Goal: Communication & Community: Answer question/provide support

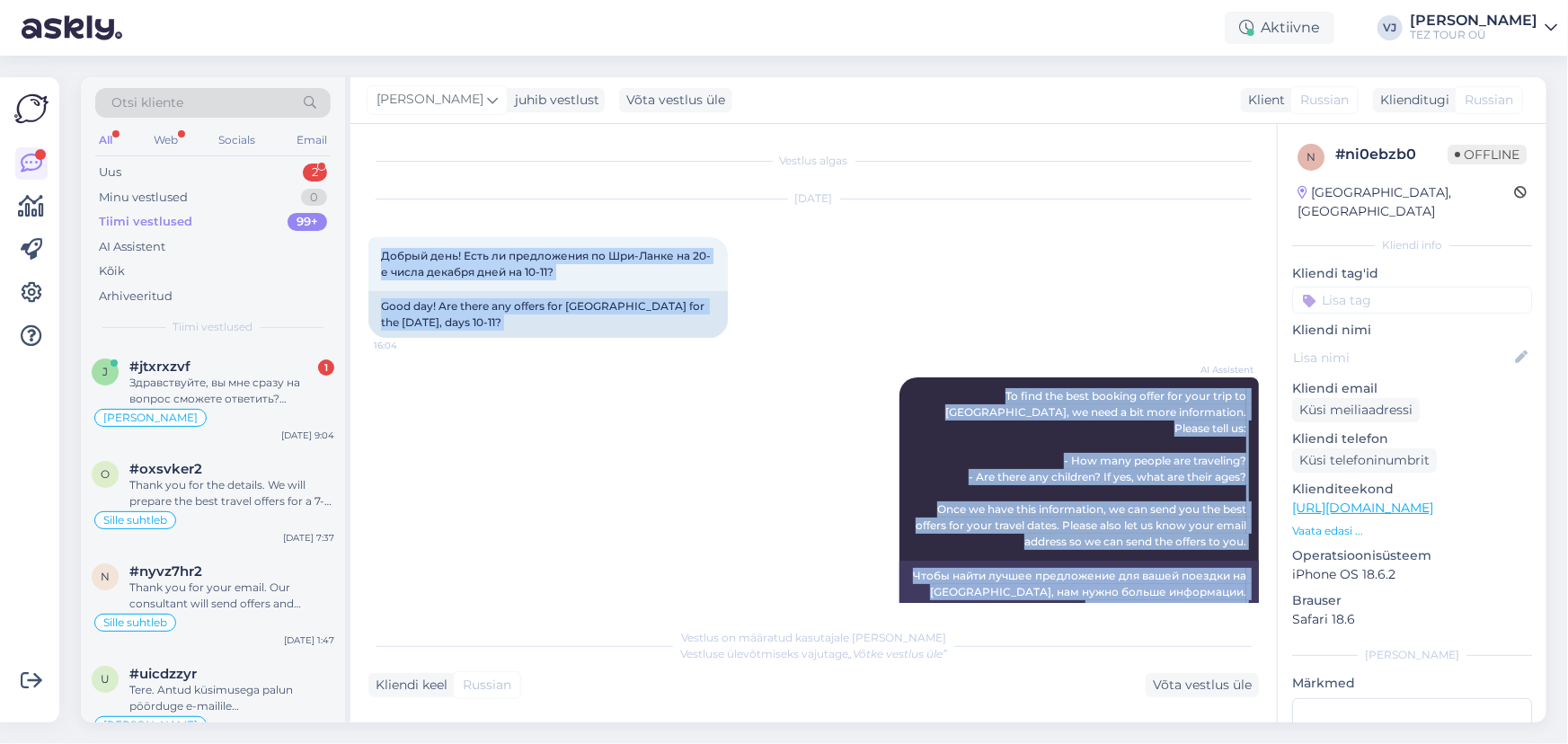
scroll to position [635, 0]
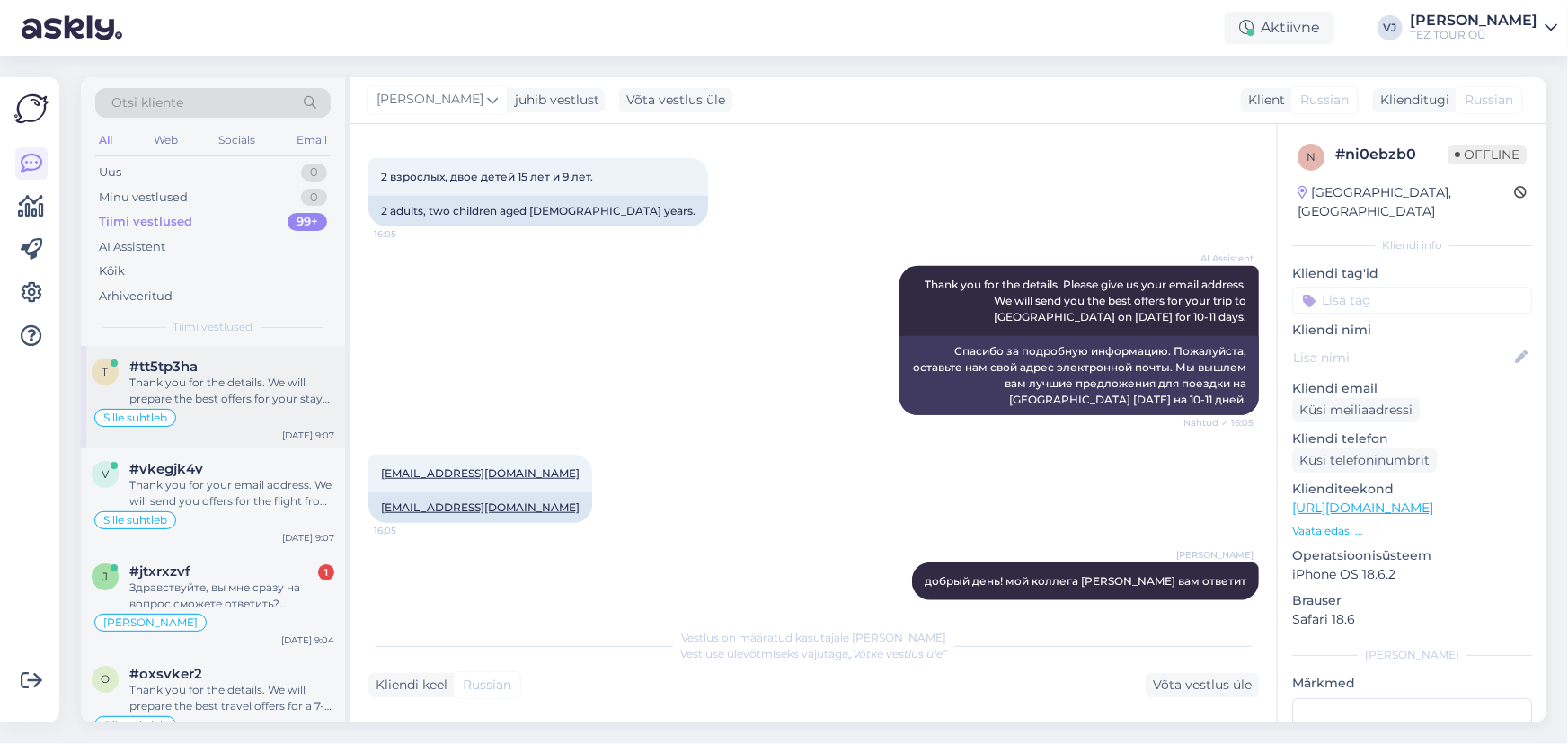
click at [245, 415] on div "Sille suhtleb" at bounding box center [212, 418] width 243 height 21
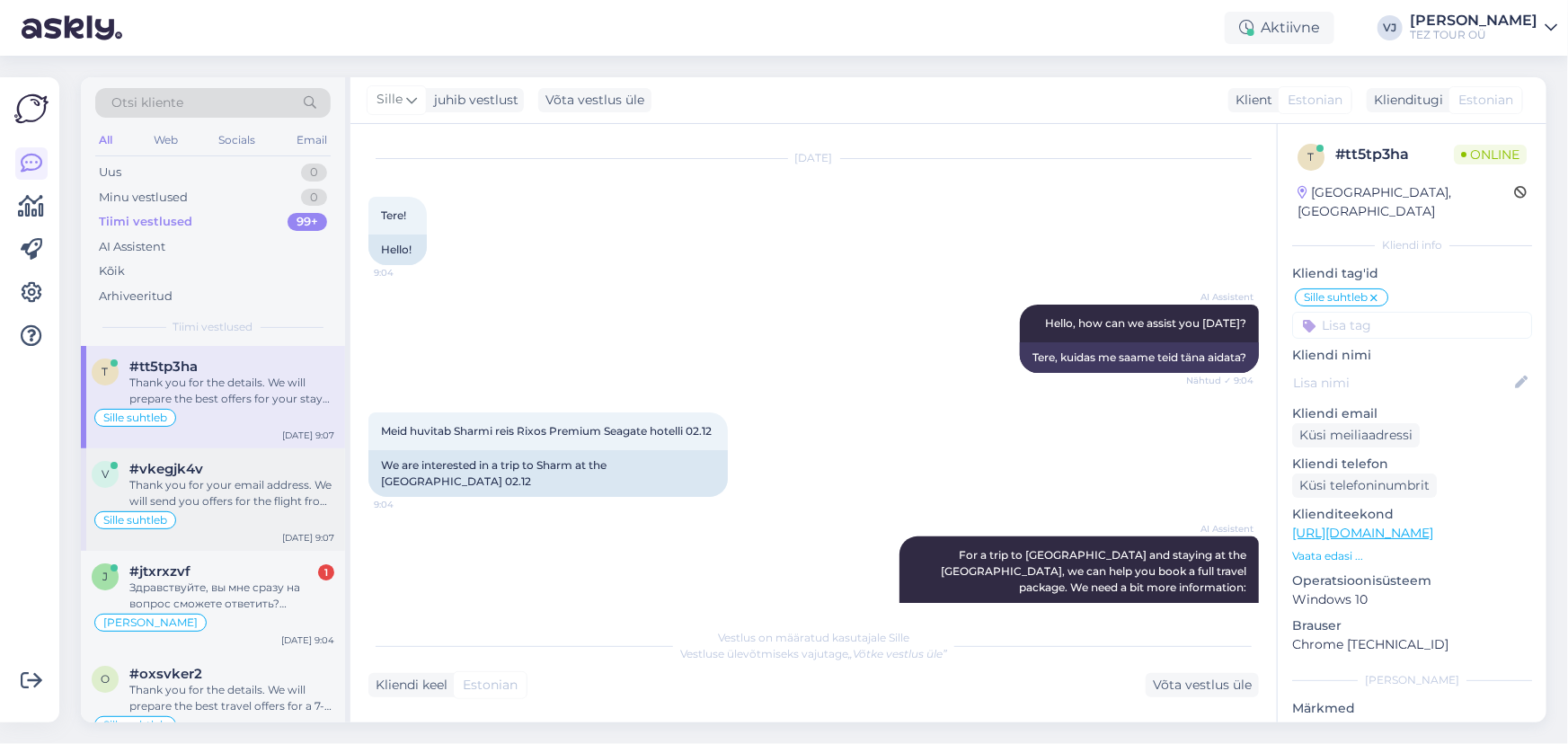
scroll to position [0, 0]
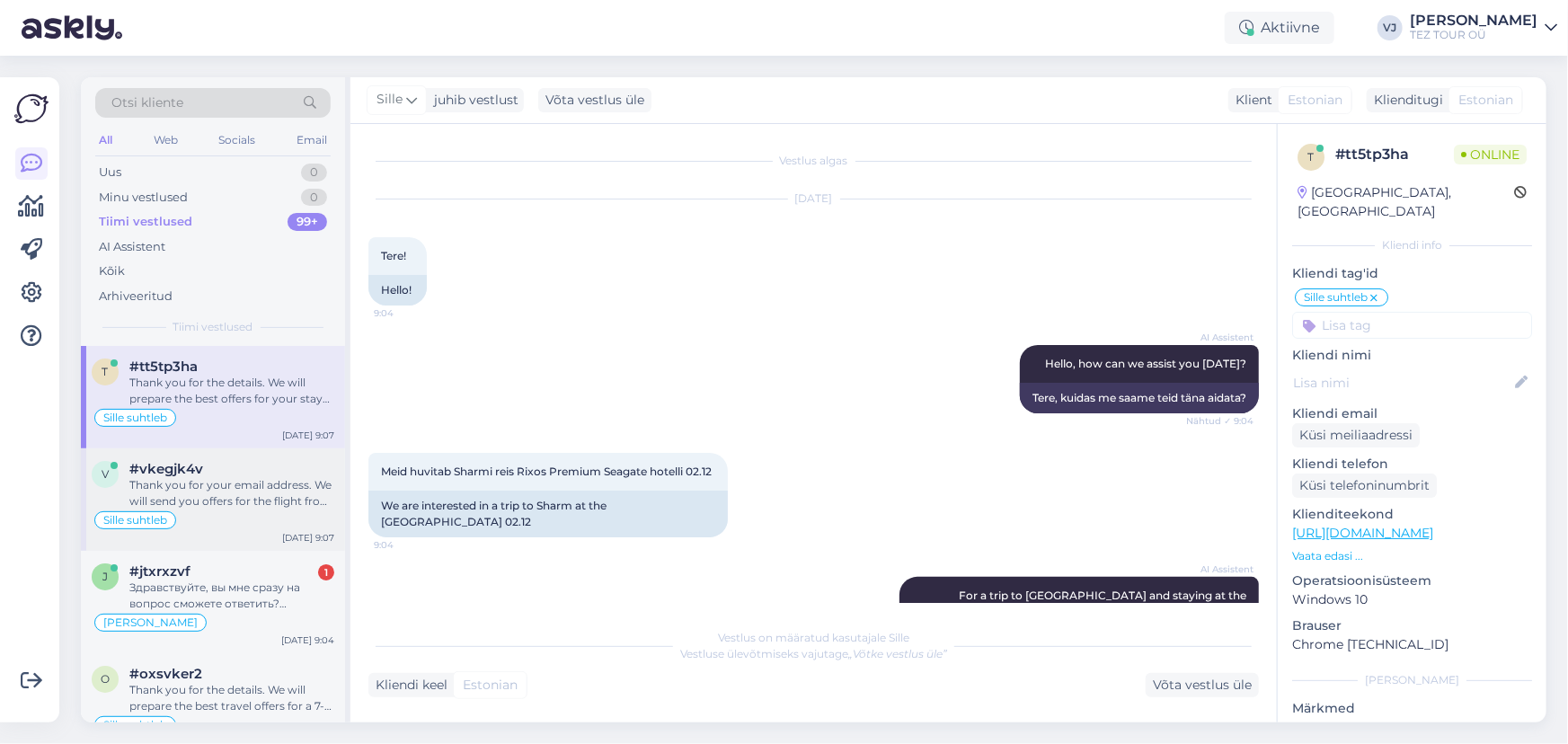
click at [207, 496] on div "Thank you for your email address. We will send you offers for the flight from […" at bounding box center [231, 493] width 205 height 33
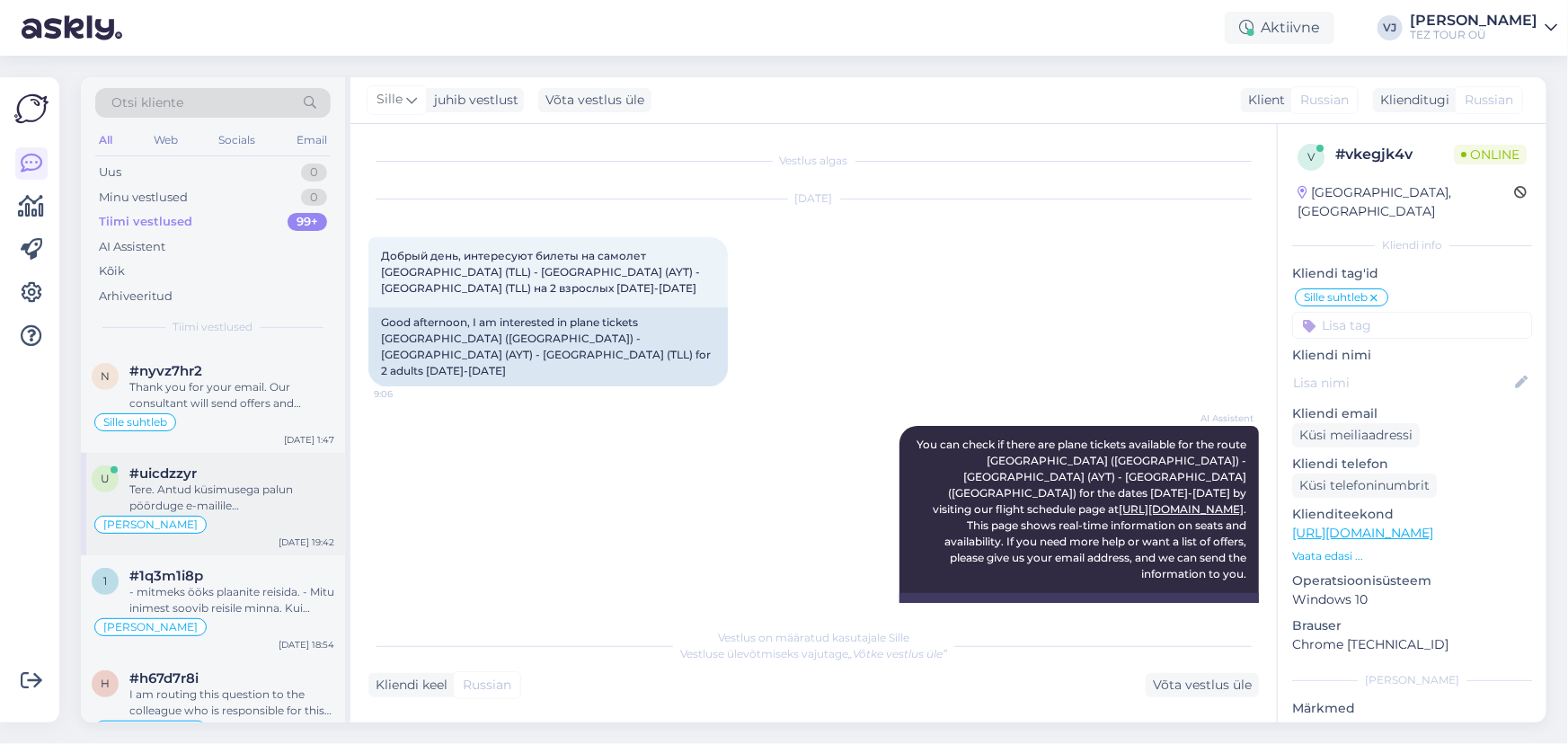
click at [260, 493] on div "Tere. Antud küsimusega palun pöörduge e-mailile [EMAIL_ADDRESS][DOMAIN_NAME]" at bounding box center [231, 498] width 205 height 33
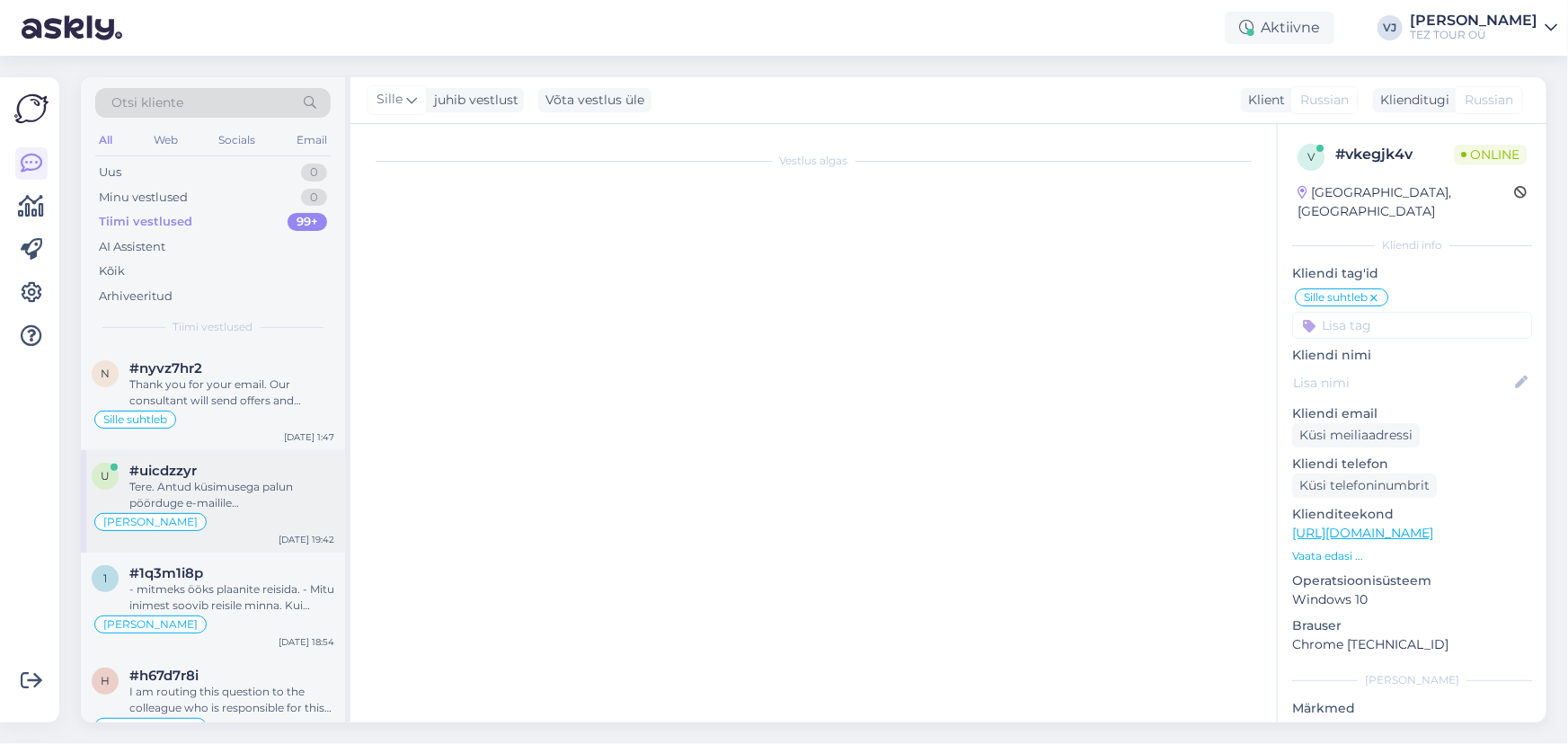
scroll to position [394, 0]
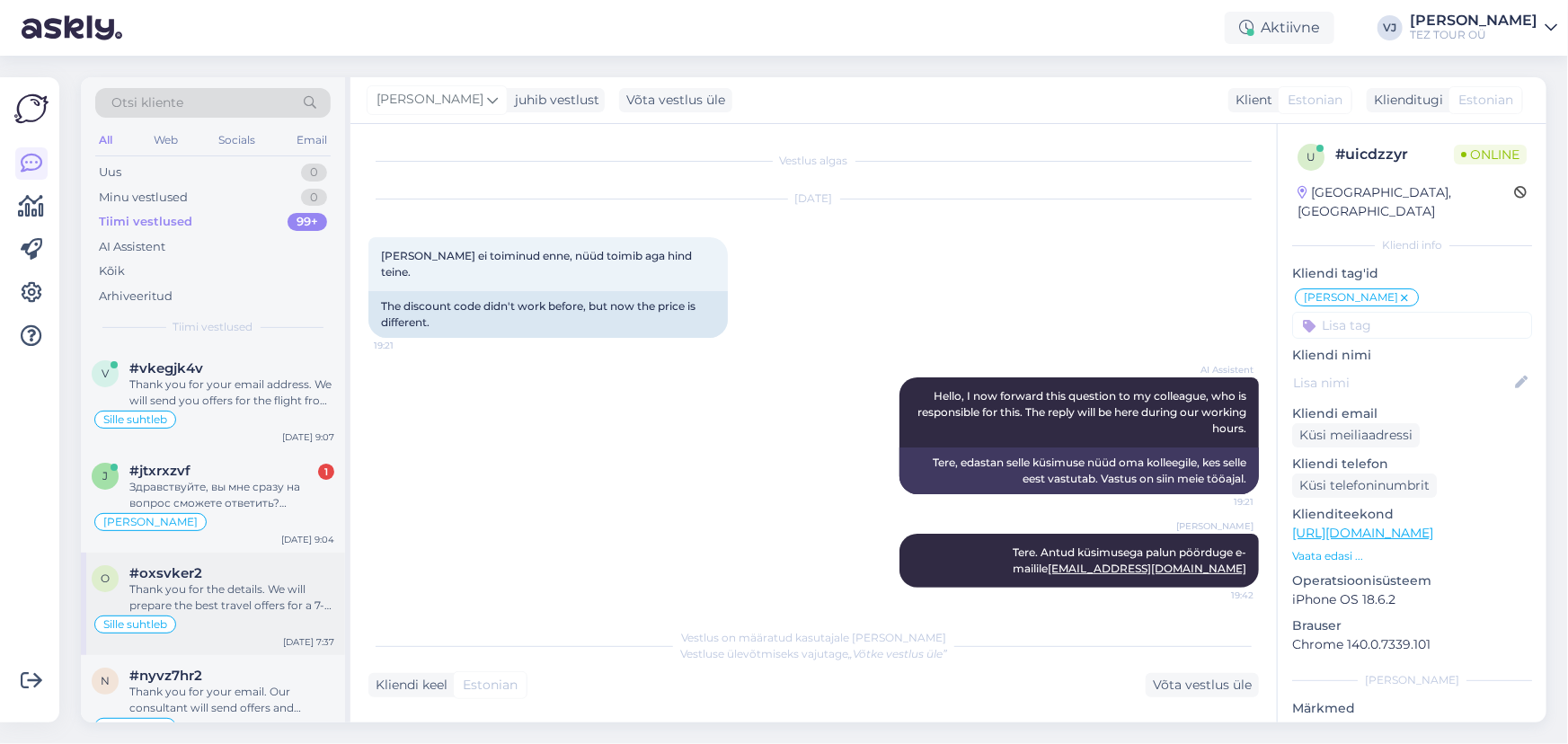
click at [243, 581] on div "Thank you for the details. We will prepare the best travel offers for a 7-day t…" at bounding box center [231, 597] width 205 height 33
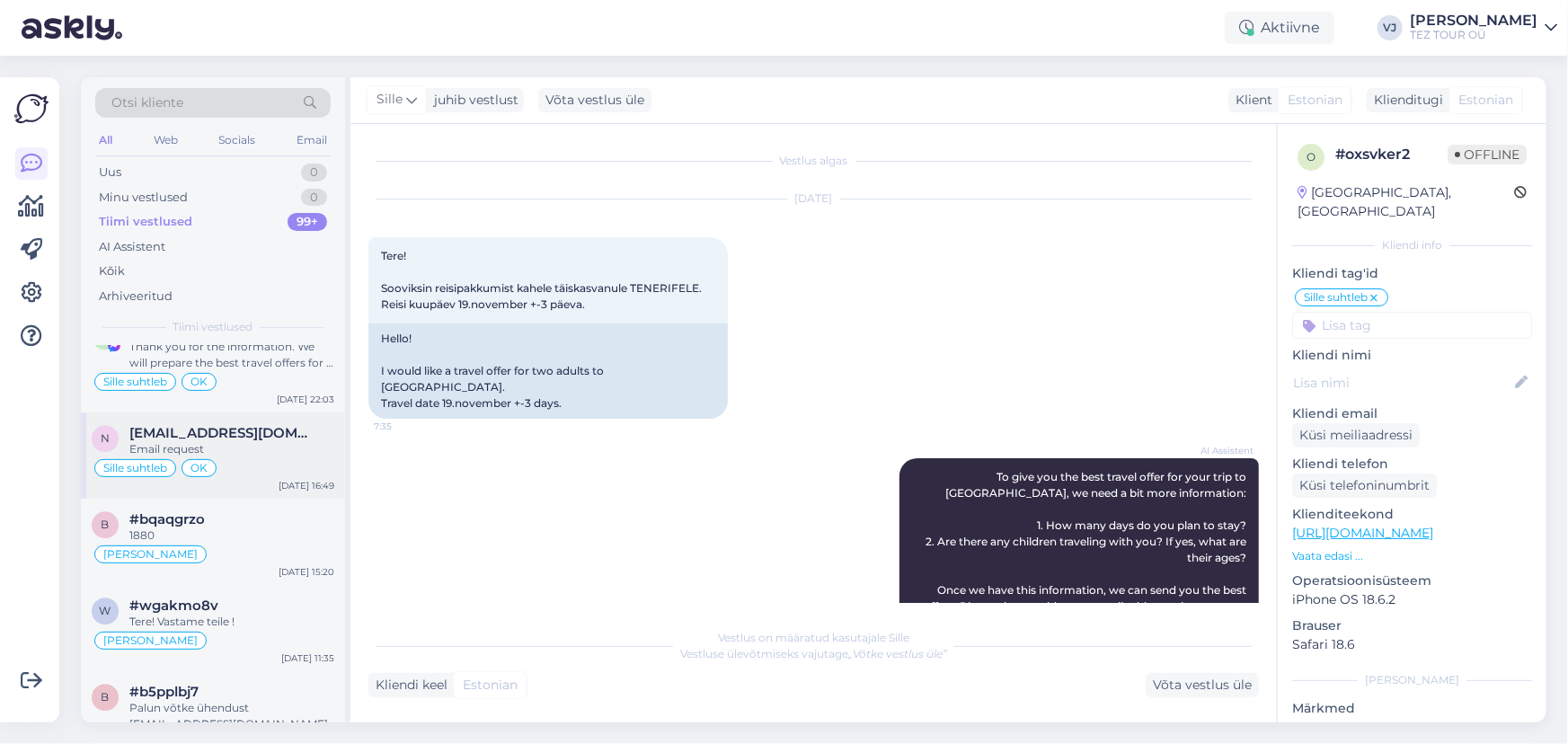
scroll to position [2463, 0]
click at [217, 353] on div "J [PERSON_NAME] Thank you for the information. We will prepare the best travel …" at bounding box center [212, 359] width 264 height 103
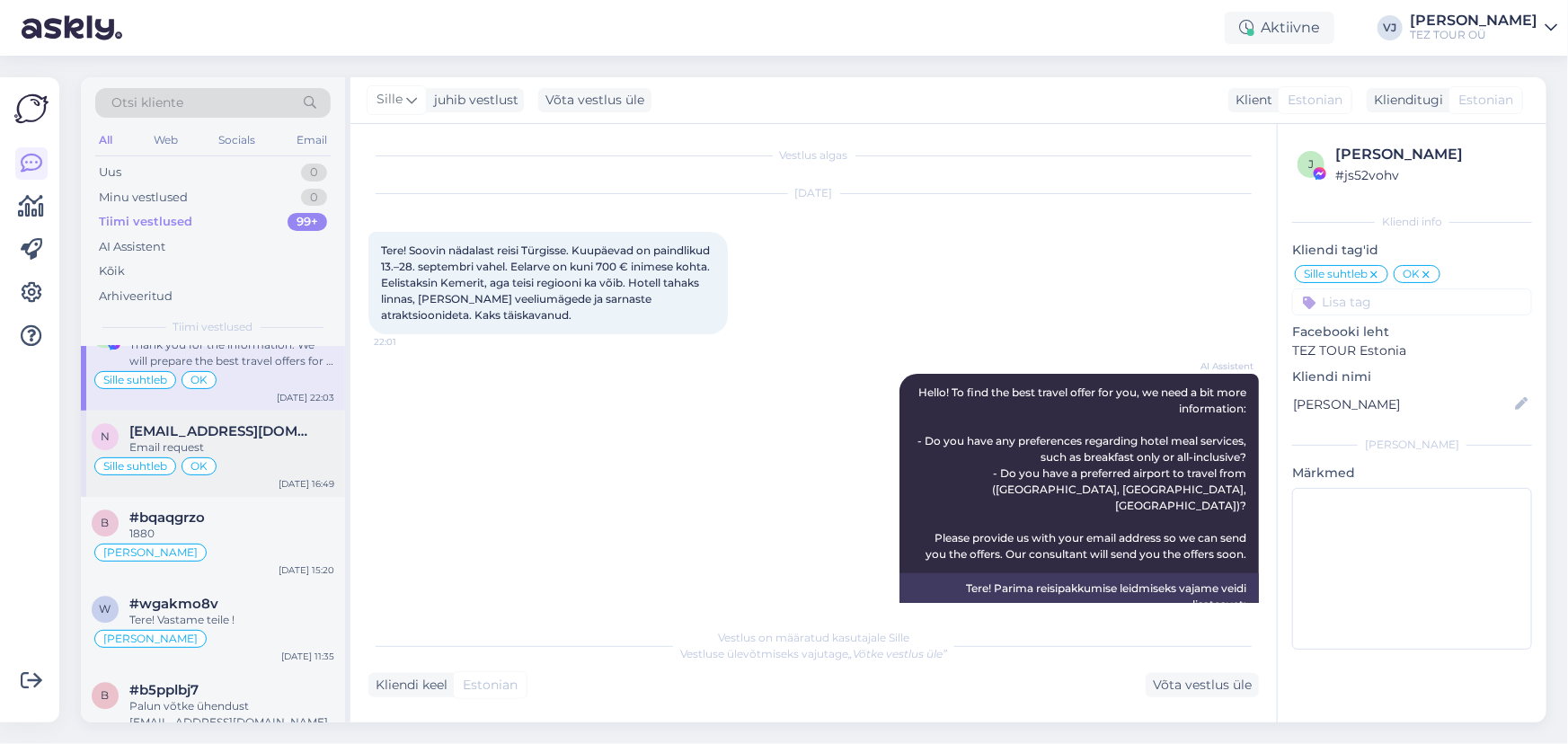
scroll to position [0, 0]
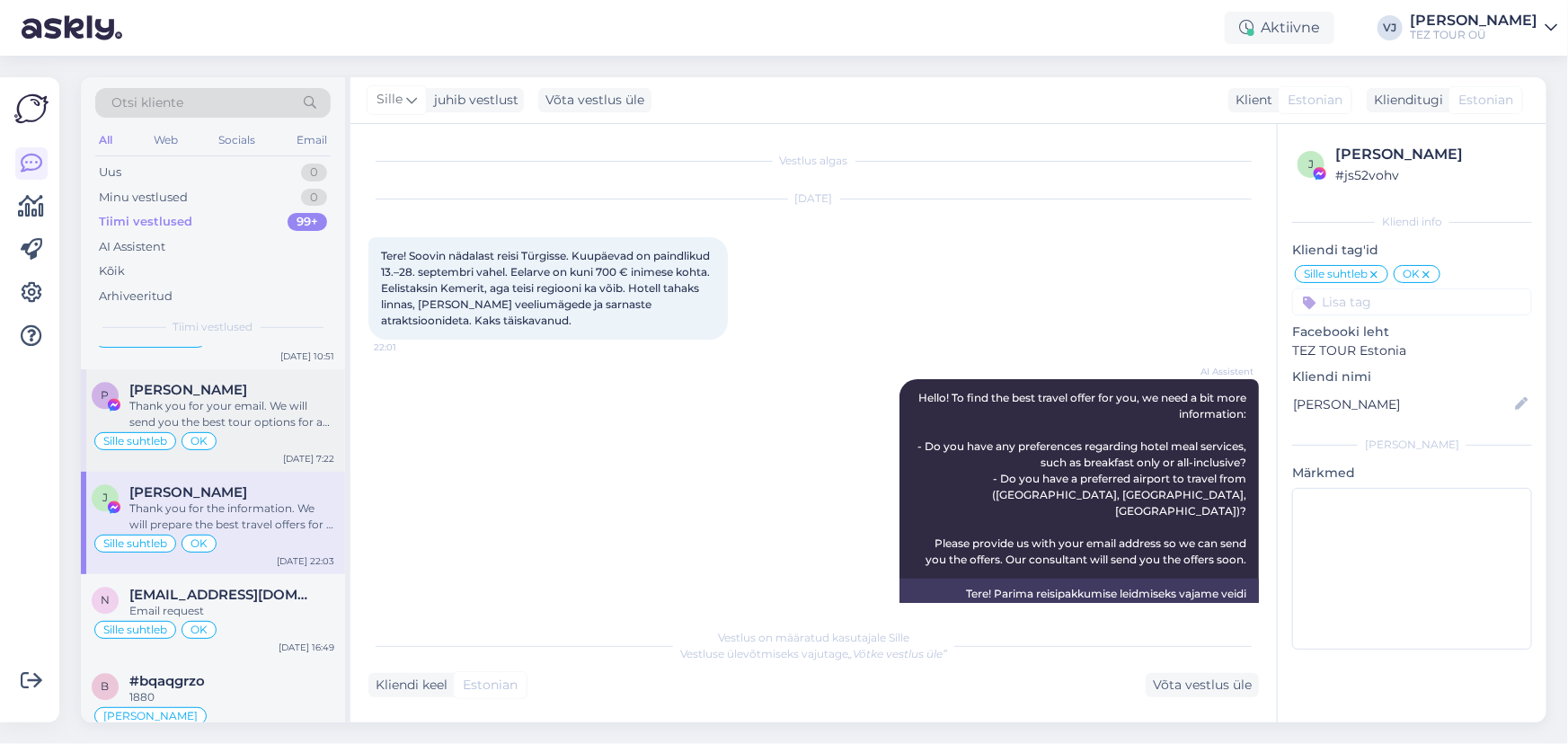
click at [270, 398] on div "Thank you for your email. We will send you the best tour options for a 5-star h…" at bounding box center [231, 415] width 205 height 33
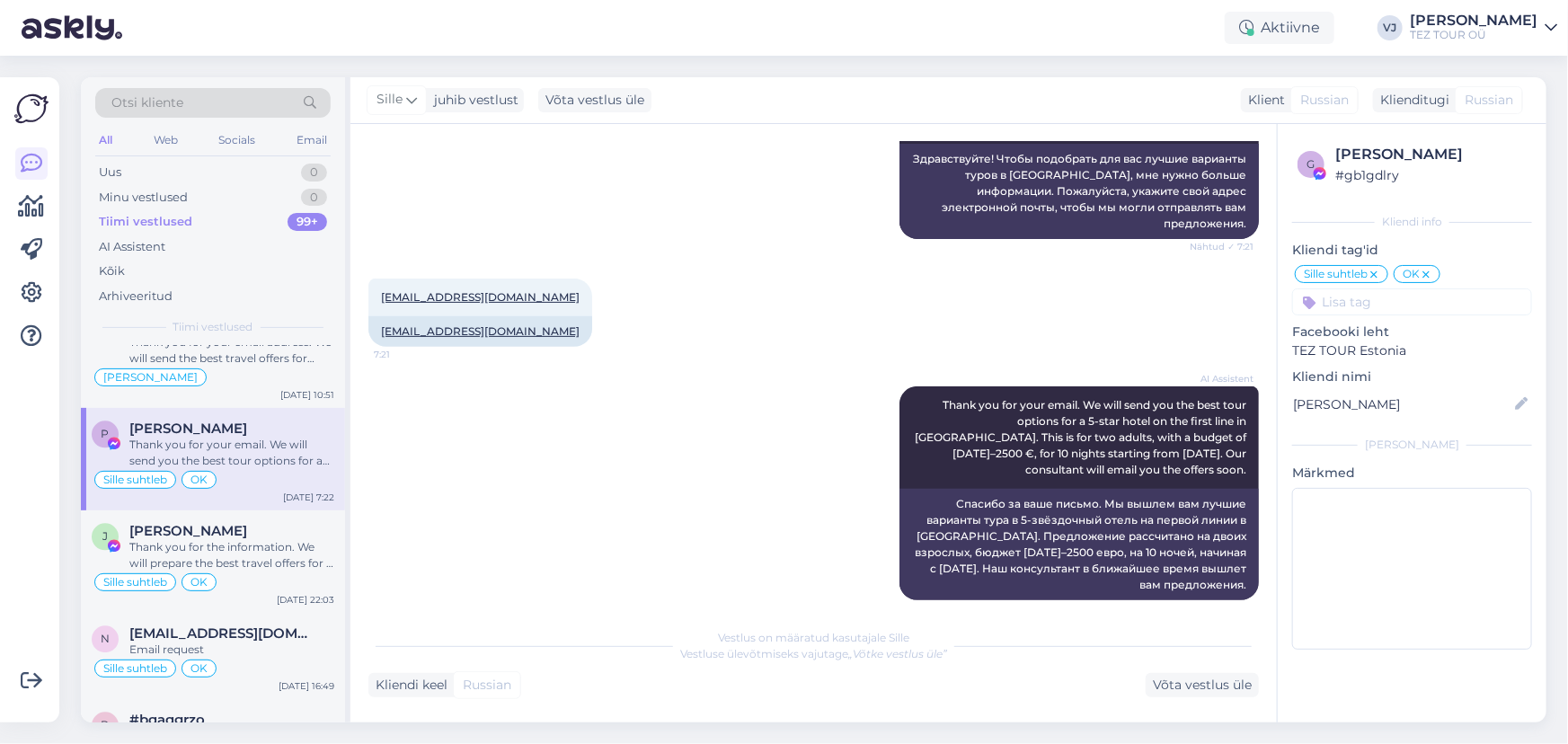
scroll to position [2260, 0]
click at [258, 438] on div "Thank you for your email. We will send you the best tour options for a 5-star h…" at bounding box center [231, 454] width 205 height 33
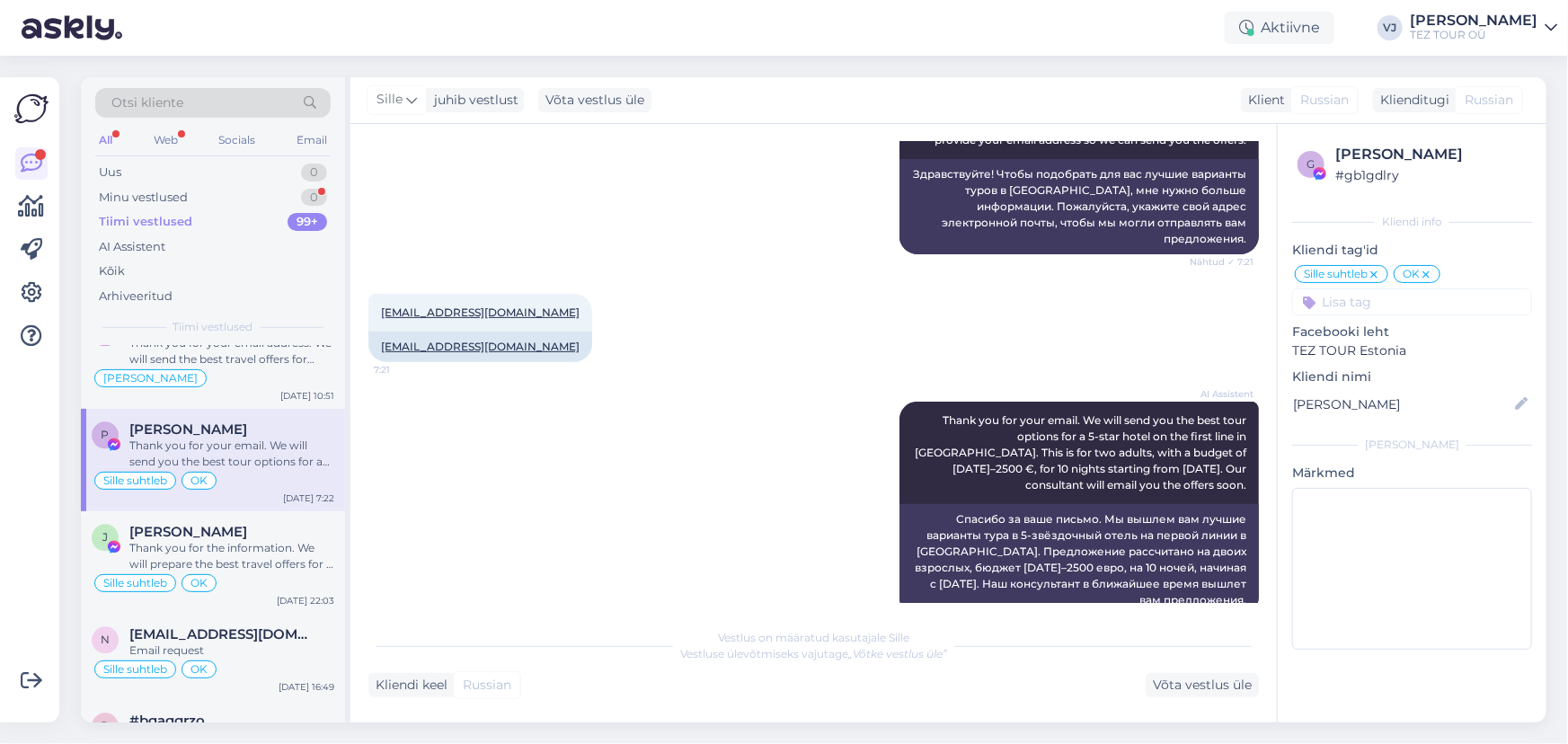
scroll to position [322, 0]
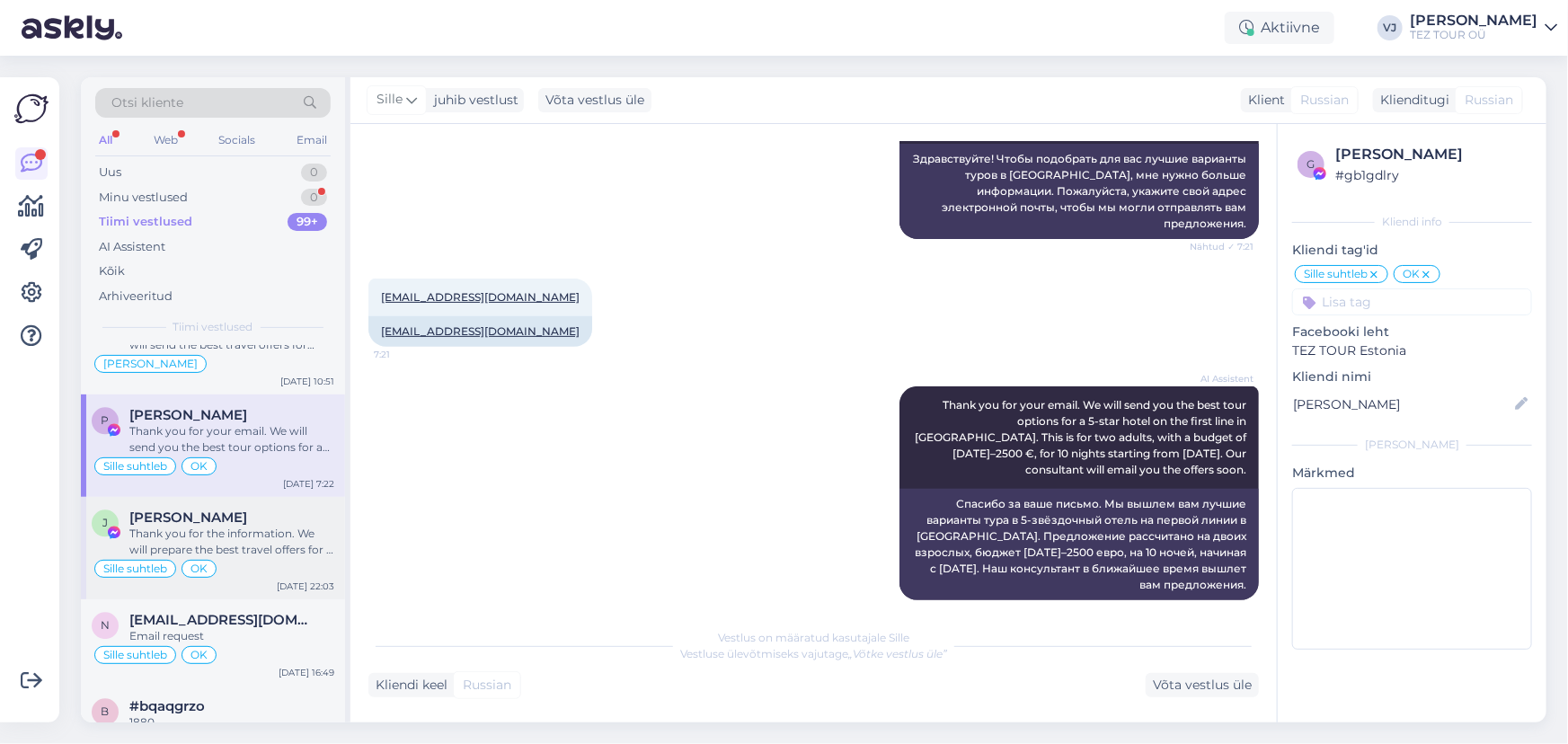
click at [231, 525] on div "Thank you for the information. We will prepare the best travel offers for a wee…" at bounding box center [231, 541] width 205 height 33
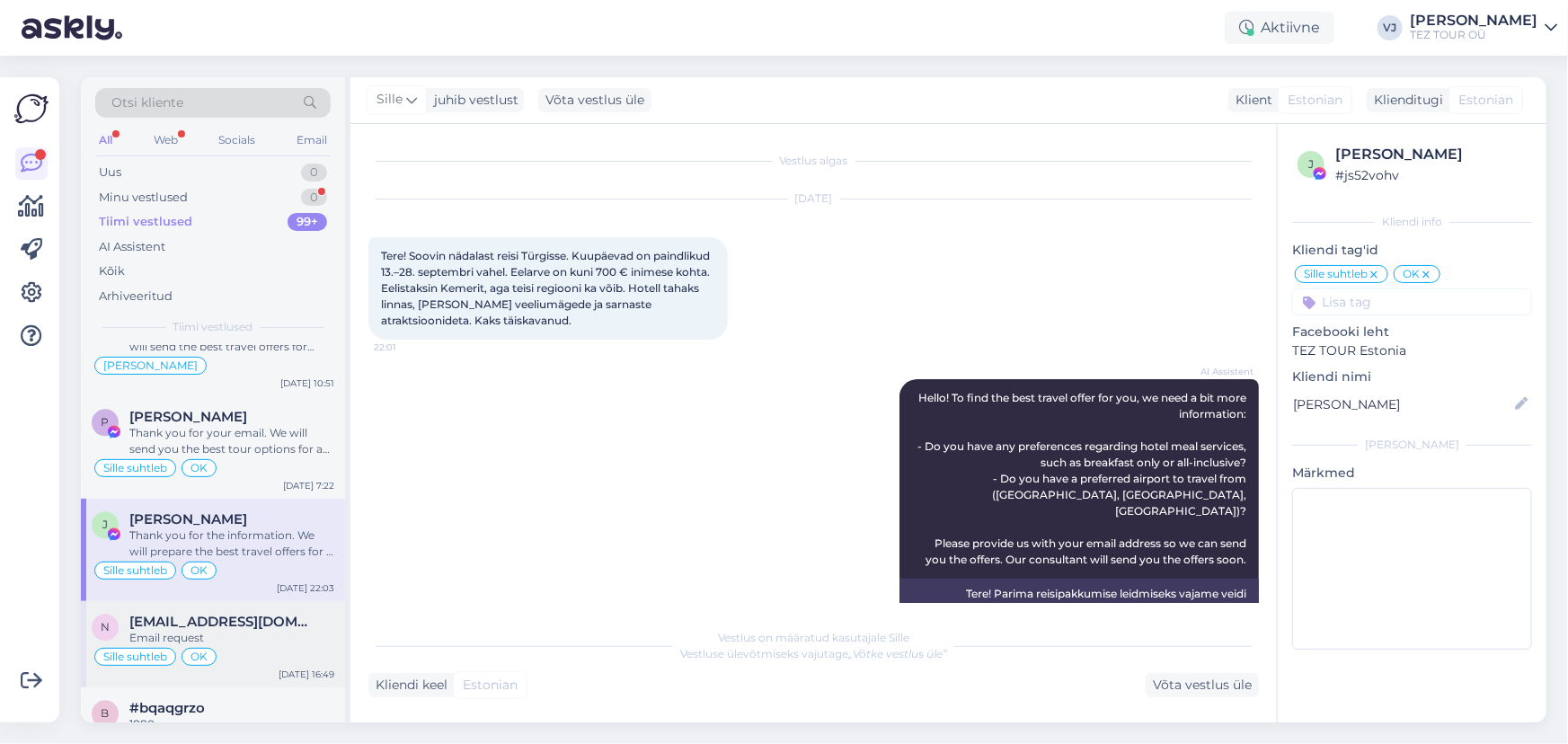
scroll to position [2271, 0]
click at [239, 614] on span "[EMAIL_ADDRESS][DOMAIN_NAME]" at bounding box center [223, 622] width 187 height 16
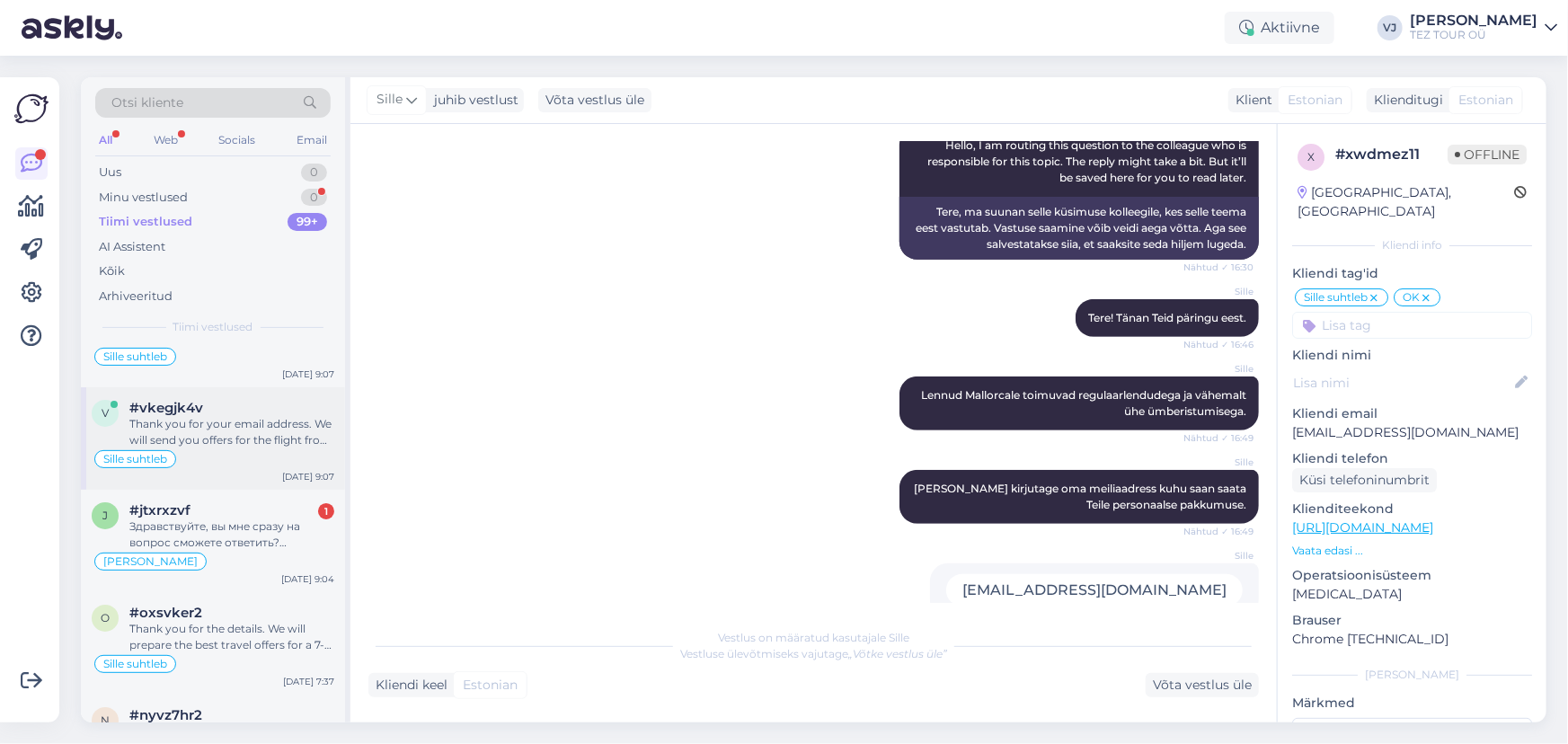
scroll to position [0, 0]
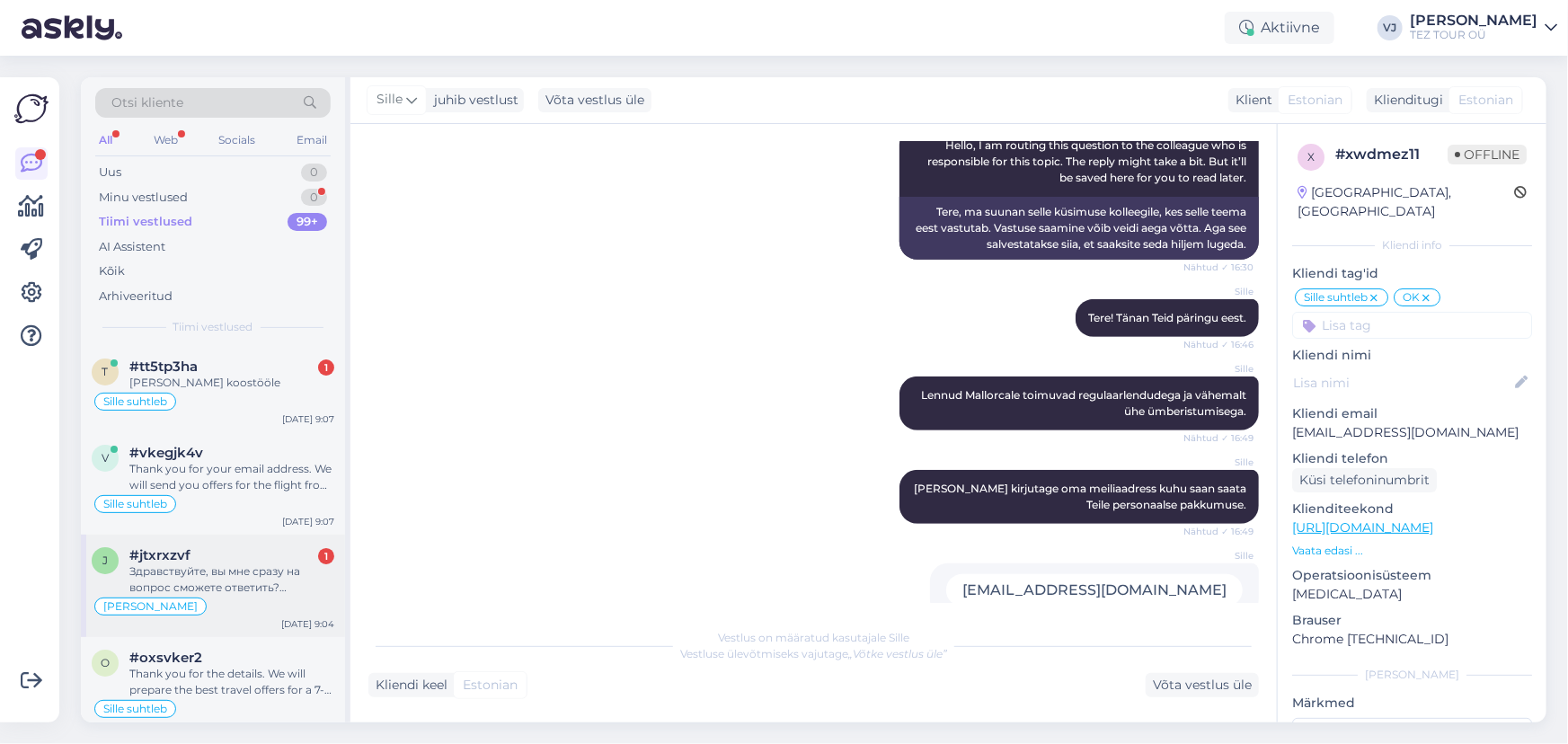
click at [229, 568] on div "Здравствуйте, вы мне сразу на вопрос сможете ответить? [PERSON_NAME] также прои…" at bounding box center [231, 580] width 205 height 33
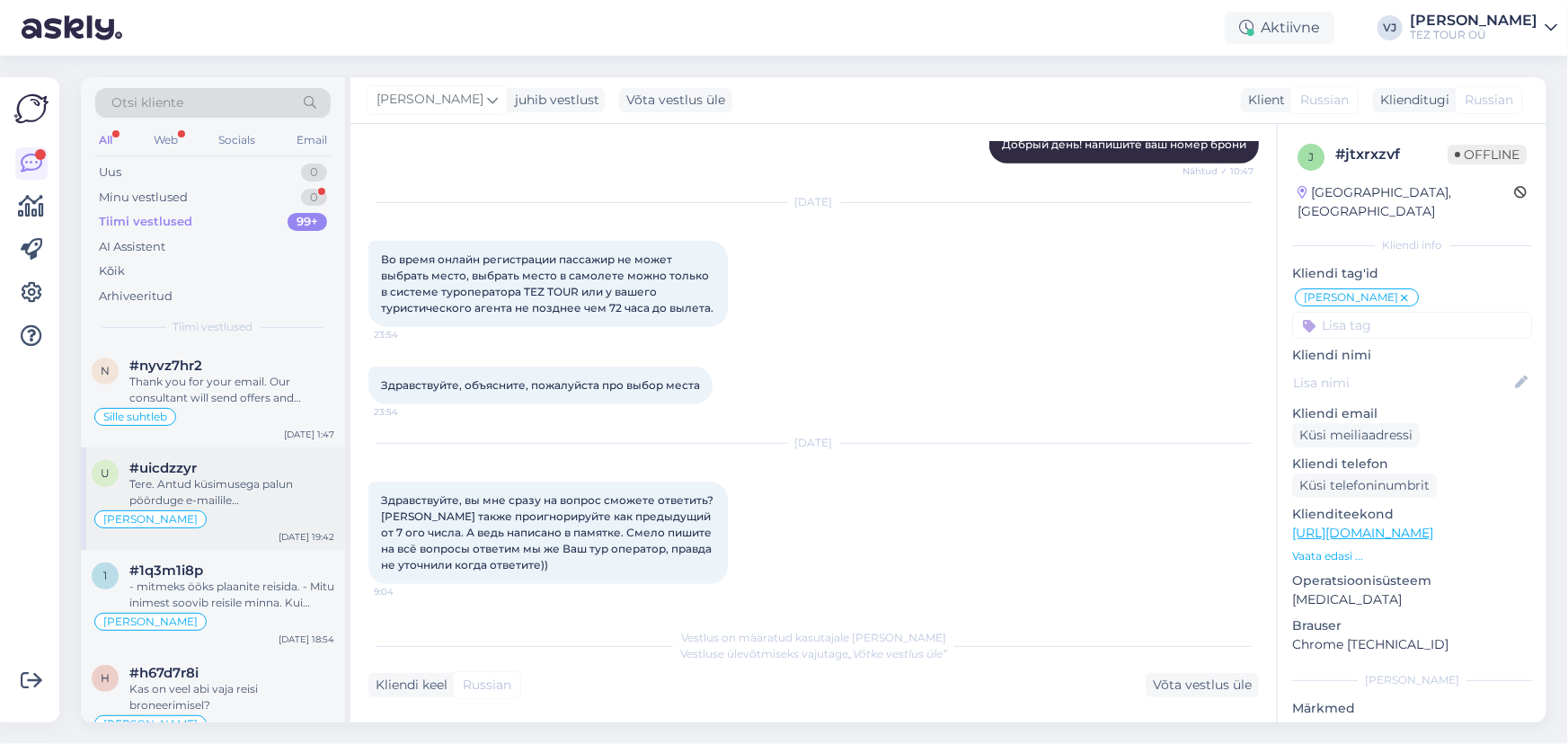
scroll to position [396, 0]
click at [253, 483] on div "Tere. Antud küsimusega palun pöörduge e-mailile [EMAIL_ADDRESS][DOMAIN_NAME]" at bounding box center [231, 491] width 205 height 33
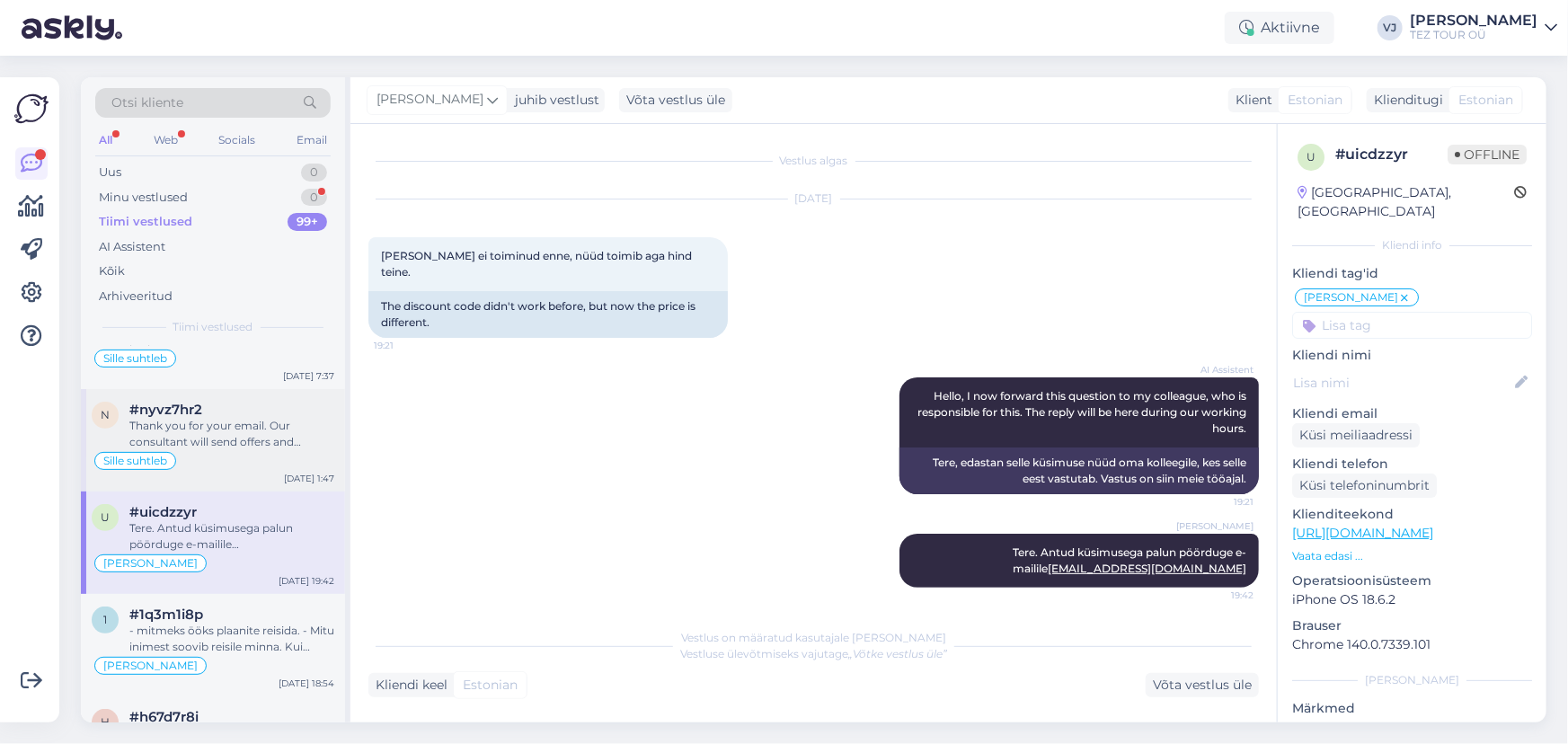
click at [235, 444] on div "Thank you for your email. Our consultant will send offers and booking details f…" at bounding box center [231, 434] width 205 height 33
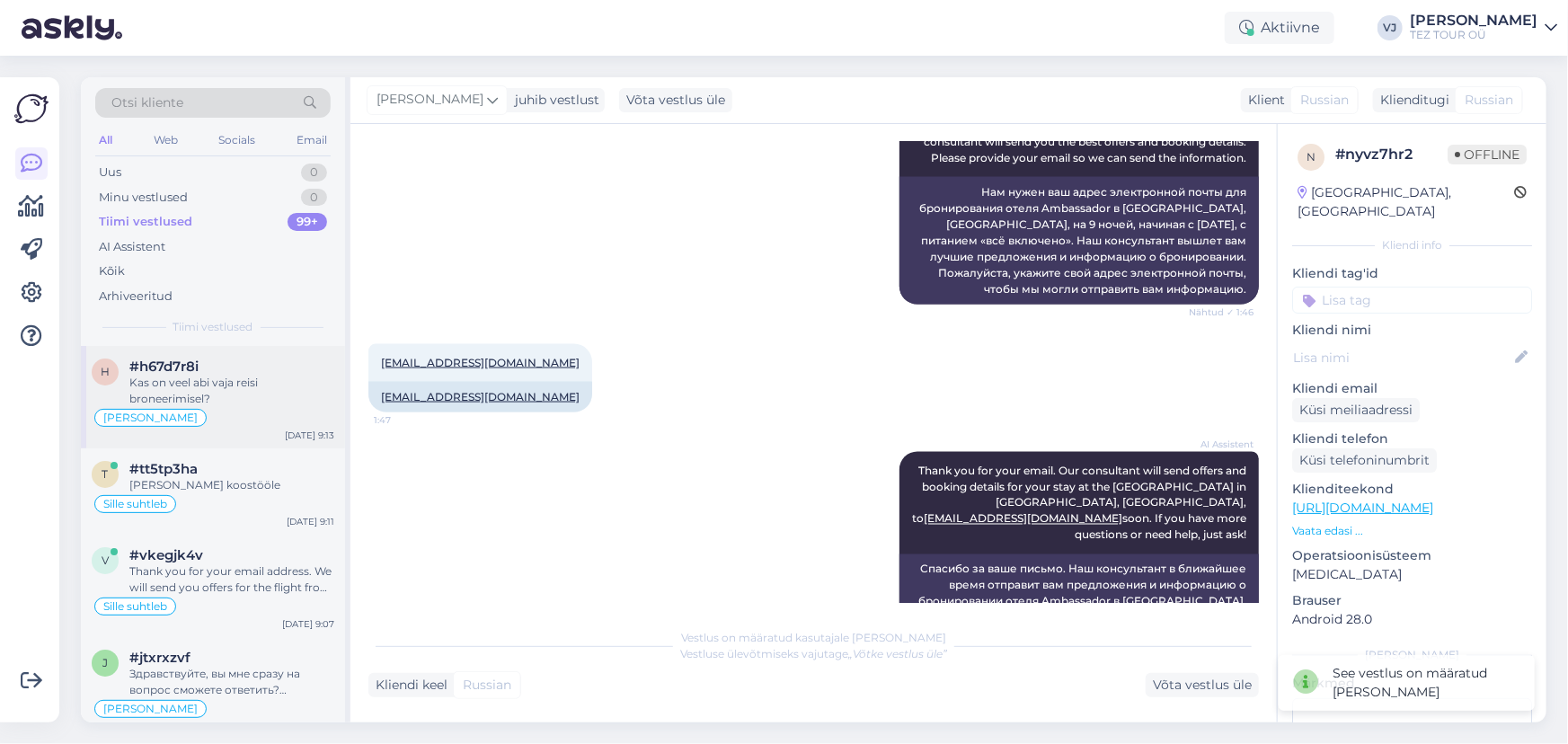
click at [243, 363] on div "#h67d7r8i" at bounding box center [231, 366] width 205 height 16
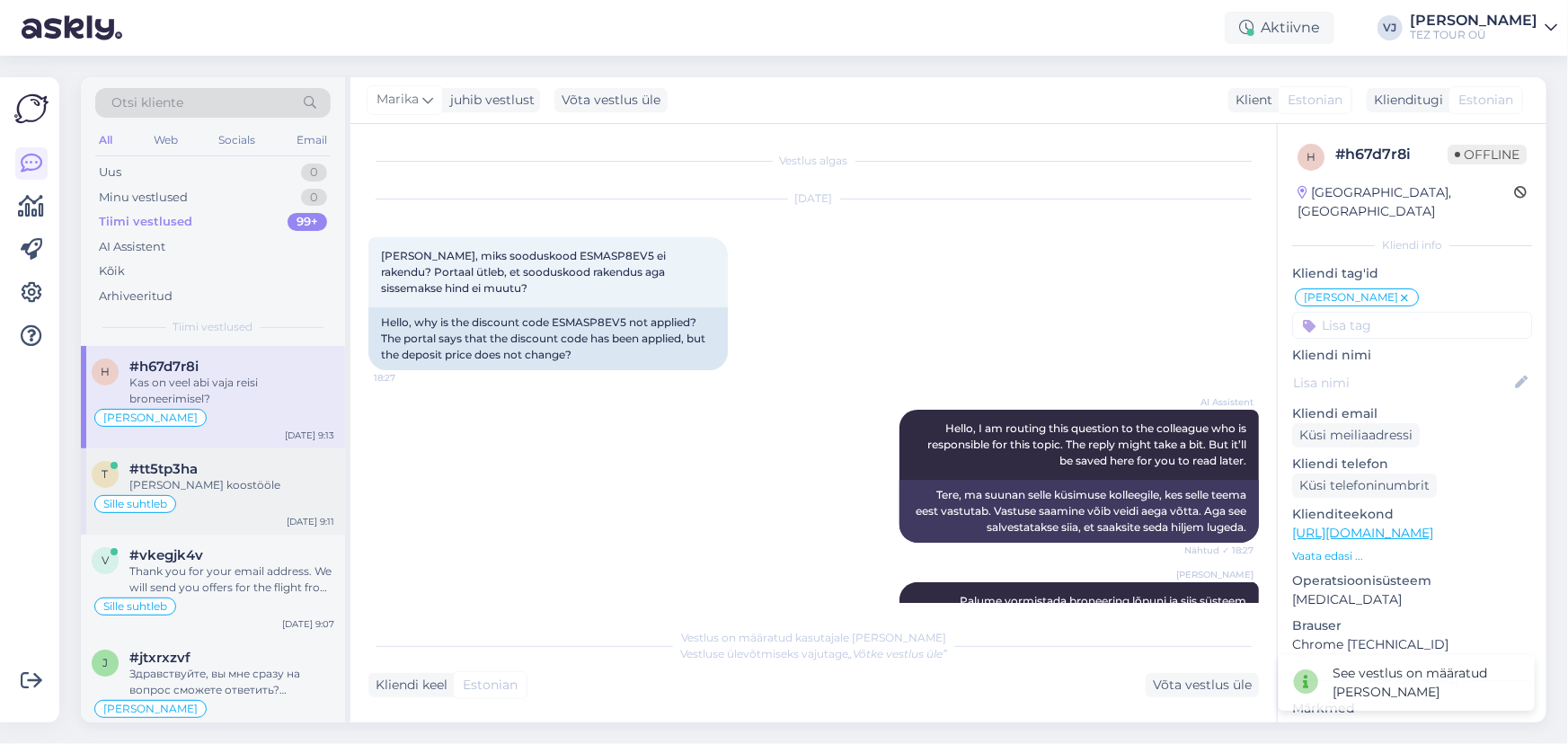
click at [245, 492] on div "[PERSON_NAME] koostööle" at bounding box center [231, 485] width 205 height 16
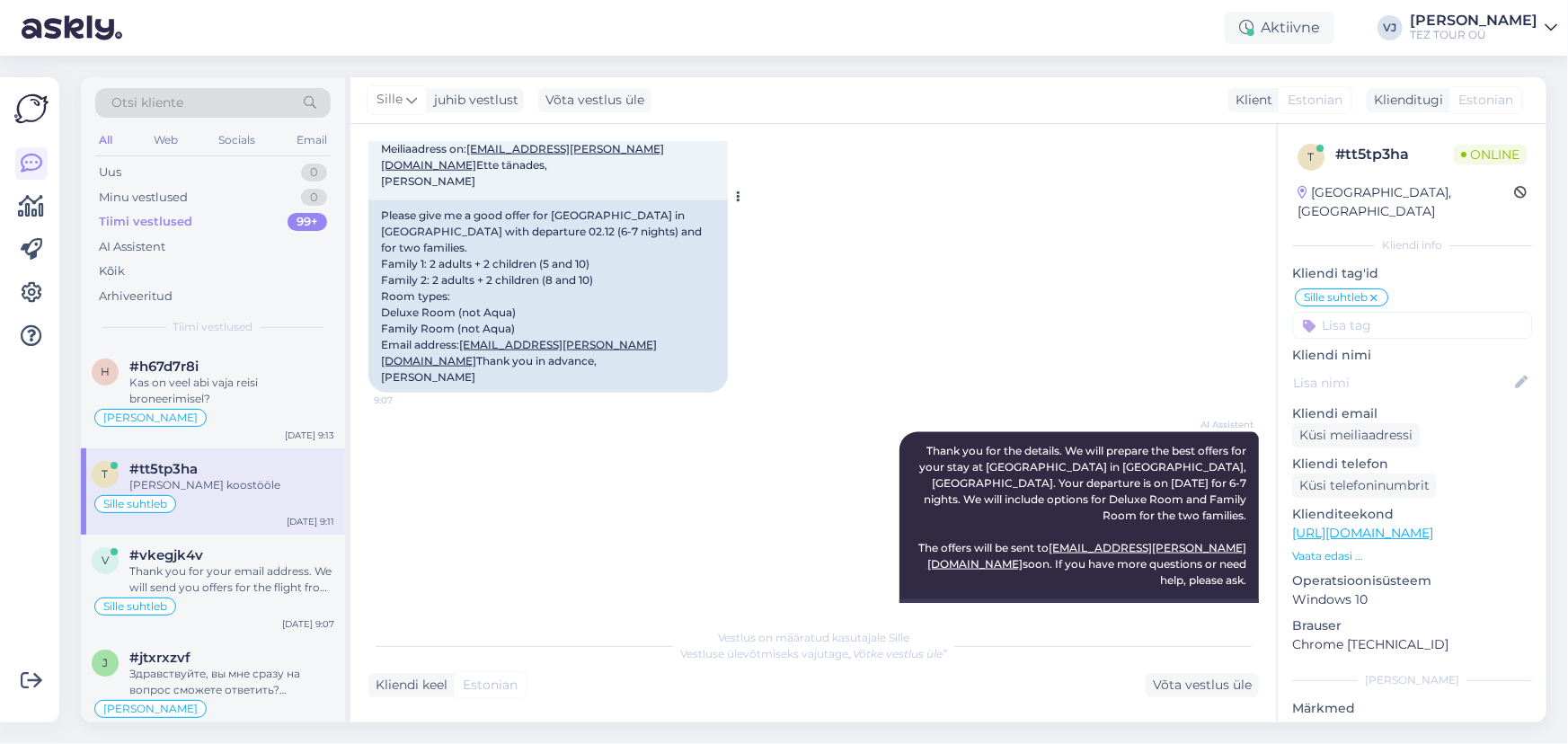
scroll to position [1022, 0]
click at [231, 627] on div "v #vkegjk4v Thank you for your email address. We will send you offers for the f…" at bounding box center [212, 586] width 264 height 103
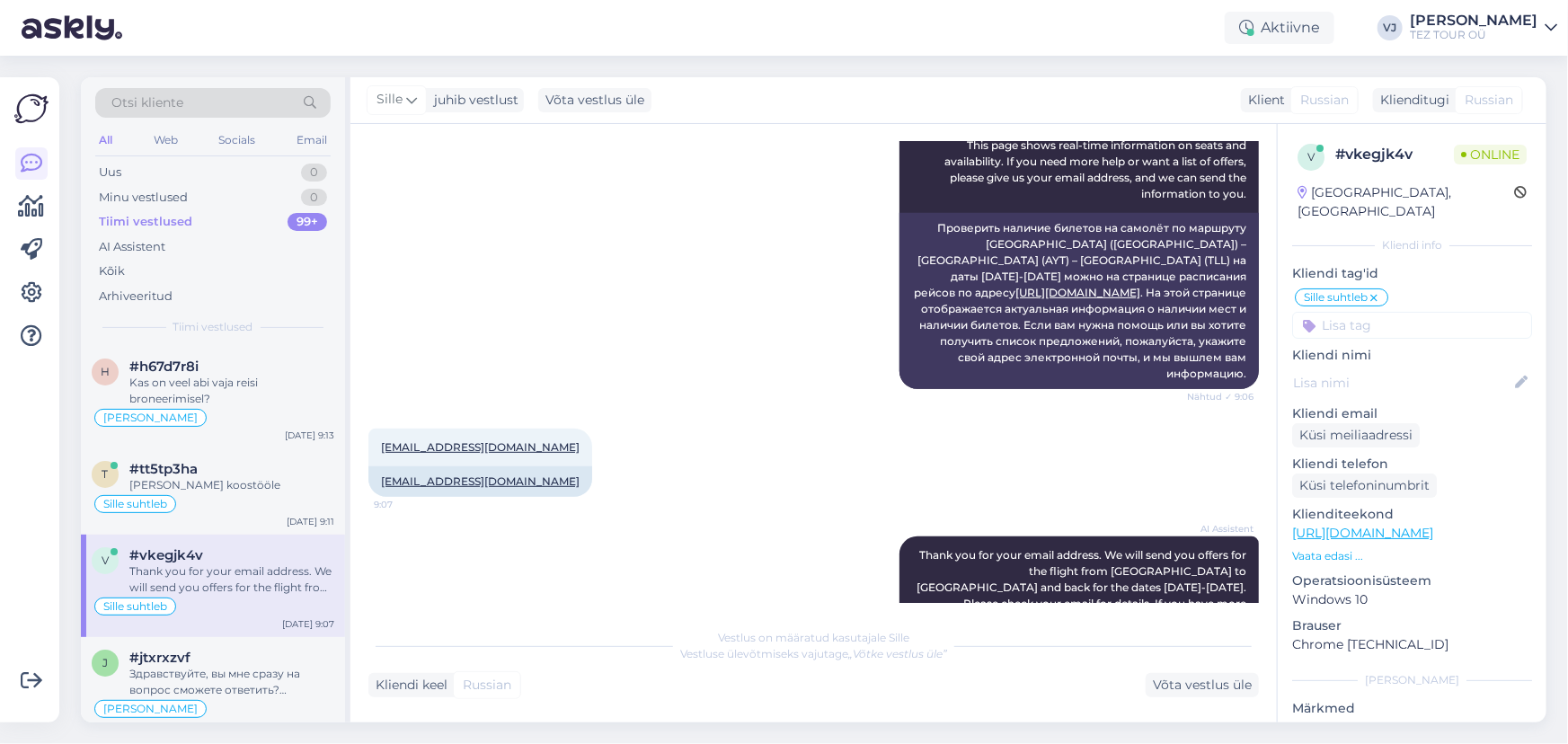
scroll to position [361, 0]
